Goal: Task Accomplishment & Management: Use online tool/utility

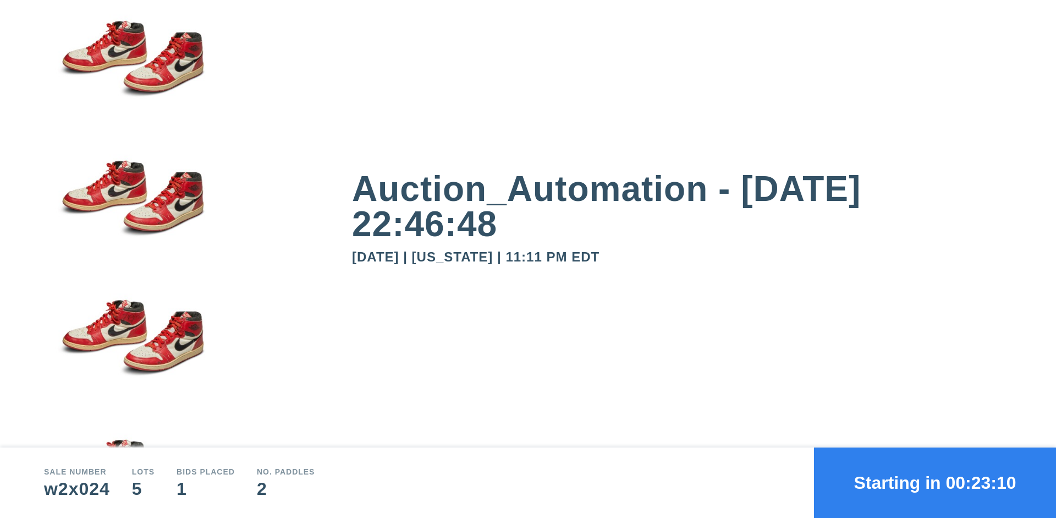
click at [935, 482] on button "Starting in 00:23:10" at bounding box center [935, 482] width 242 height 70
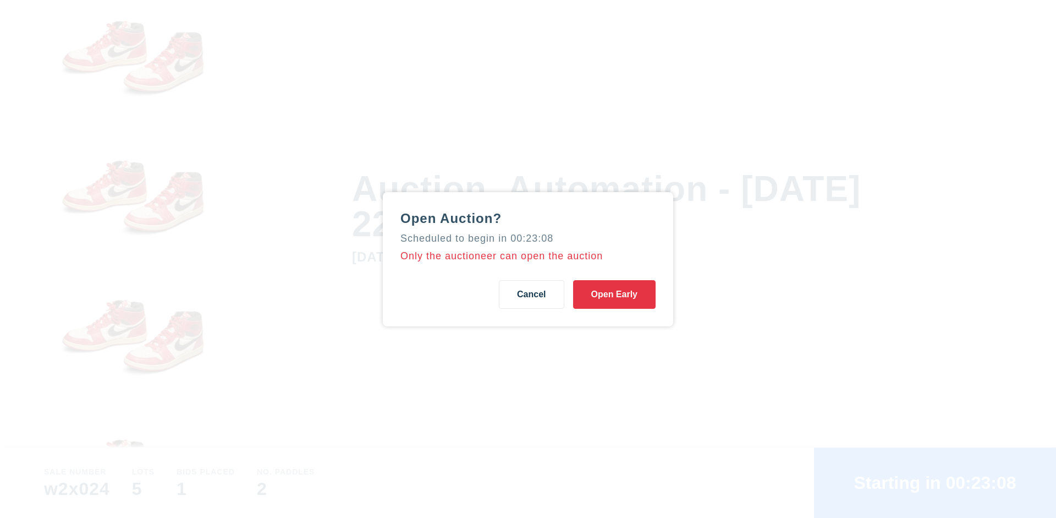
click at [614, 294] on button "Open Early" at bounding box center [614, 294] width 83 height 29
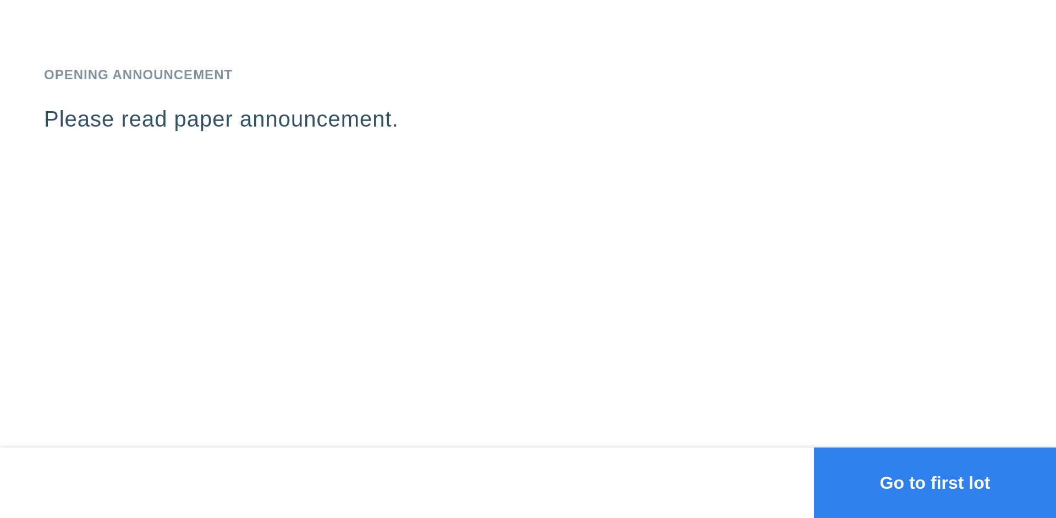
click at [935, 482] on button "Go to first lot" at bounding box center [935, 482] width 242 height 70
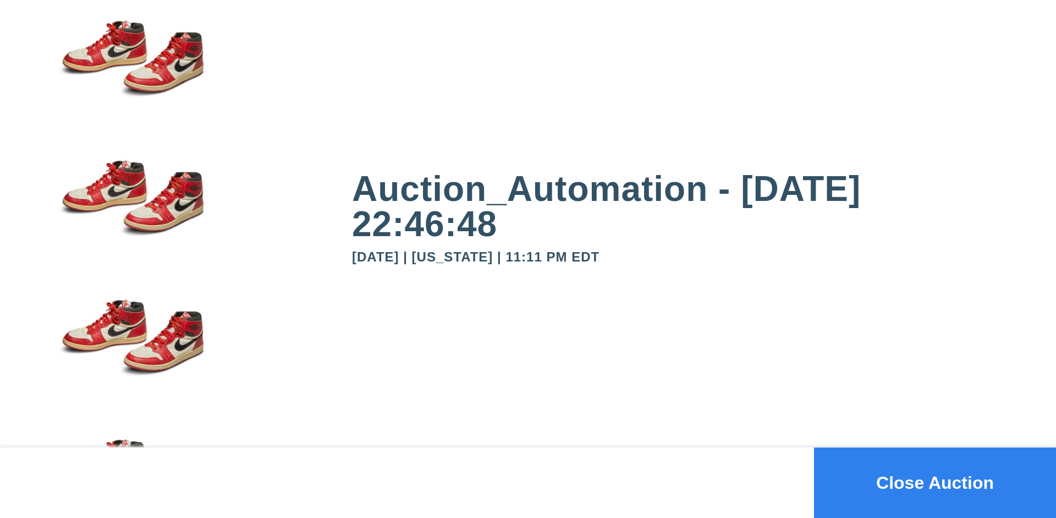
click at [935, 482] on button "Close Auction" at bounding box center [935, 482] width 242 height 70
